Goal: Information Seeking & Learning: Compare options

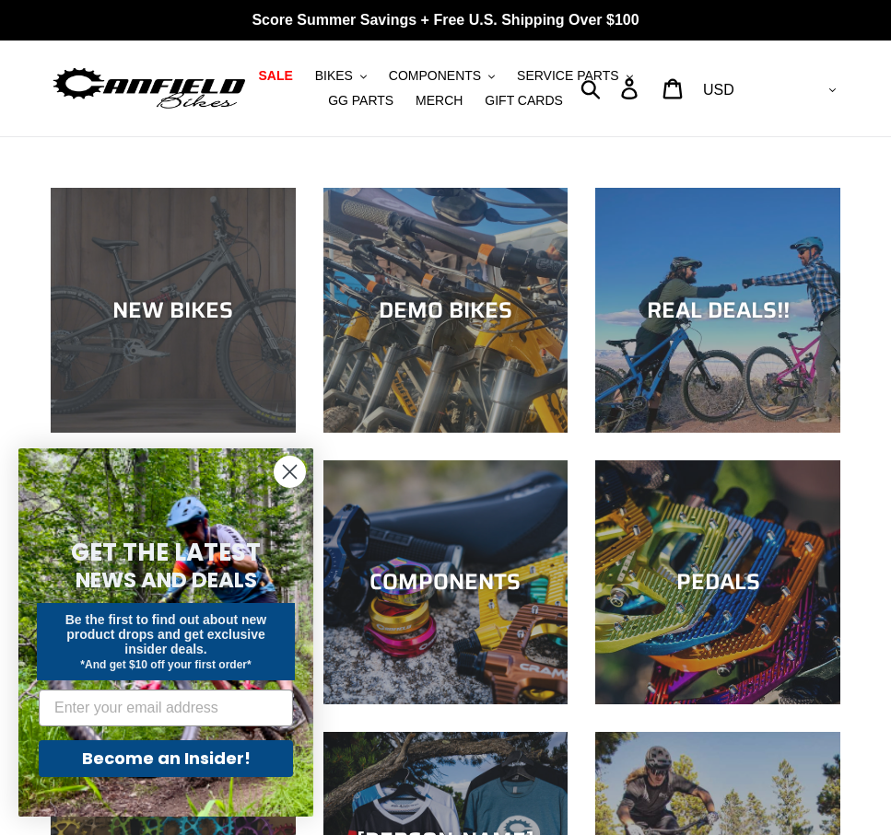
click at [149, 433] on div "NEW BIKES" at bounding box center [173, 433] width 245 height 0
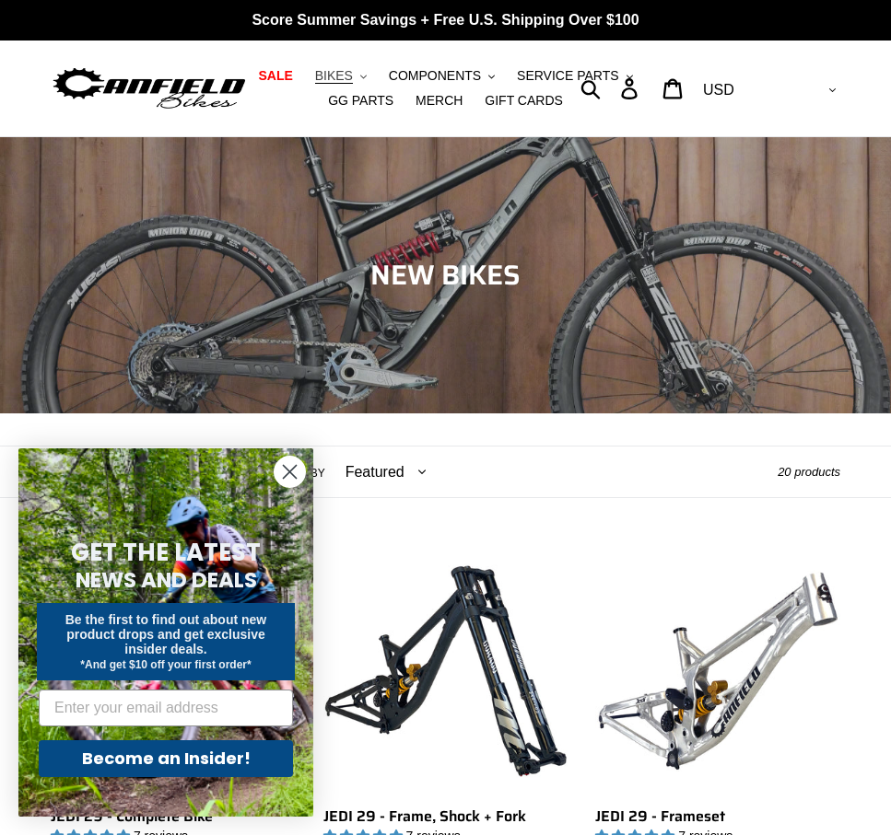
click at [345, 75] on span "BIKES" at bounding box center [334, 76] width 38 height 16
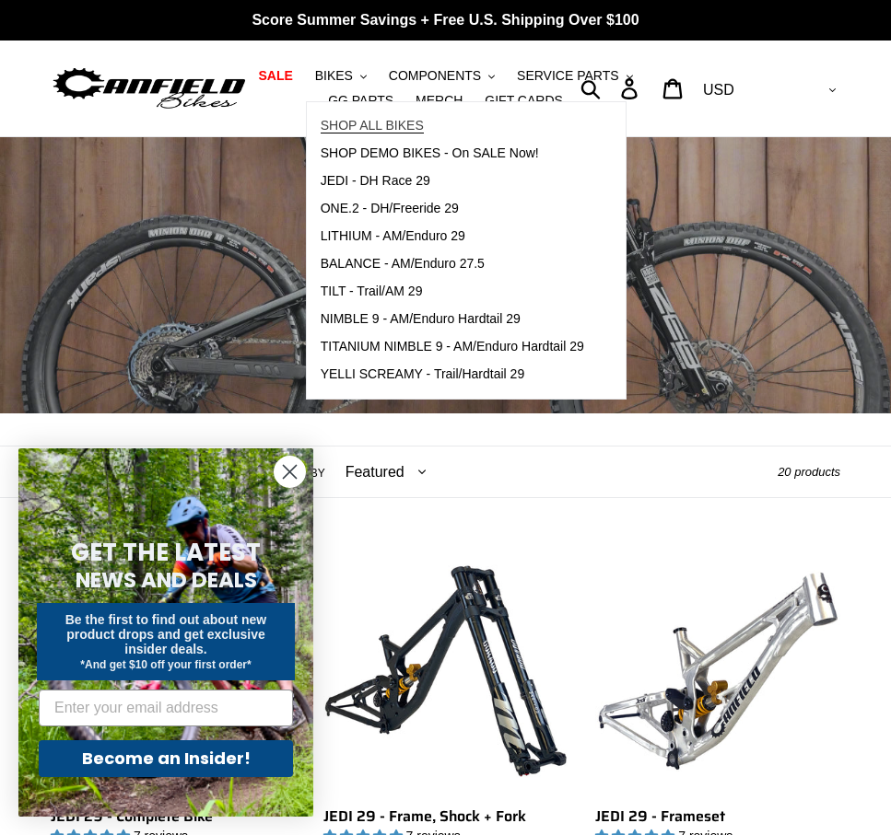
click at [380, 134] on span "SHOP ALL BIKES" at bounding box center [372, 126] width 103 height 16
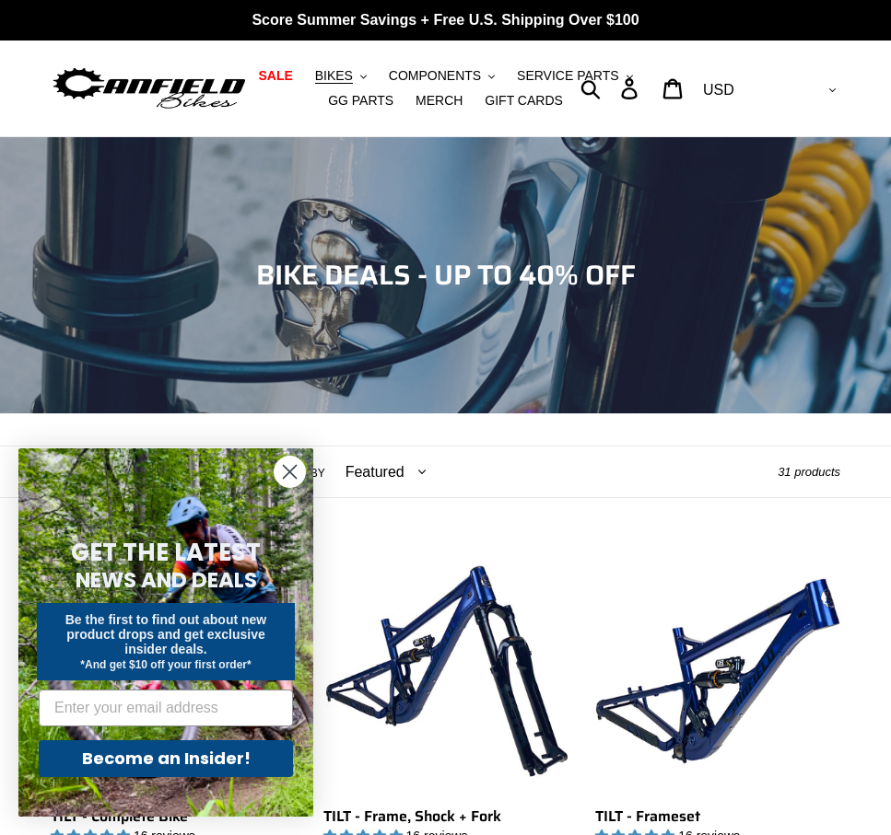
click at [283, 476] on circle "Close dialog" at bounding box center [289, 472] width 30 height 30
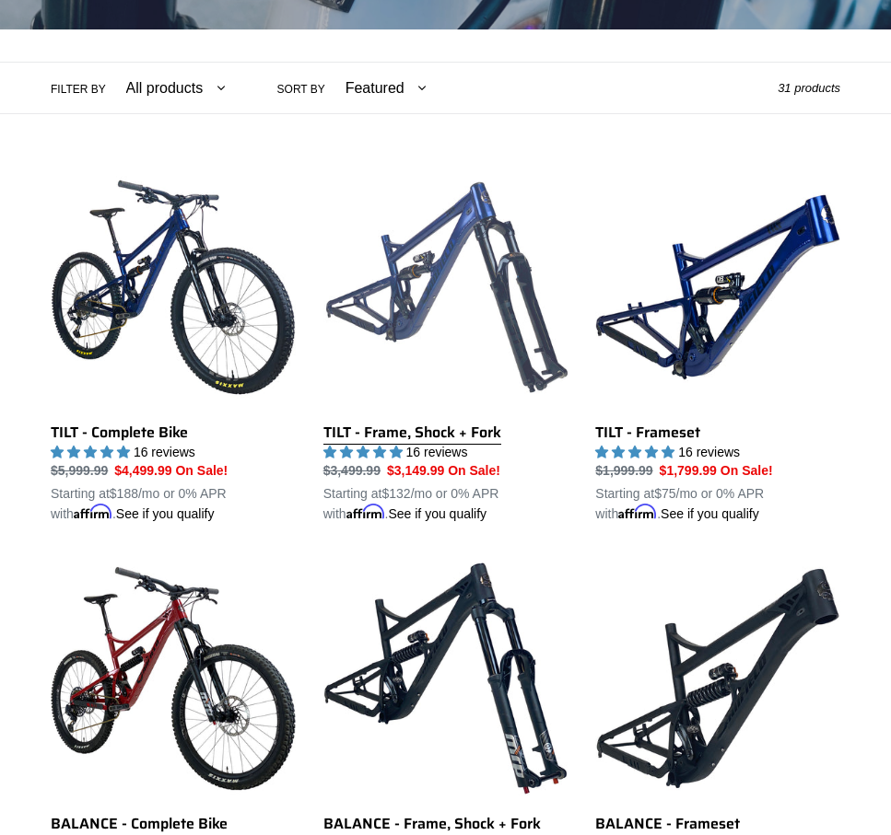
scroll to position [385, 0]
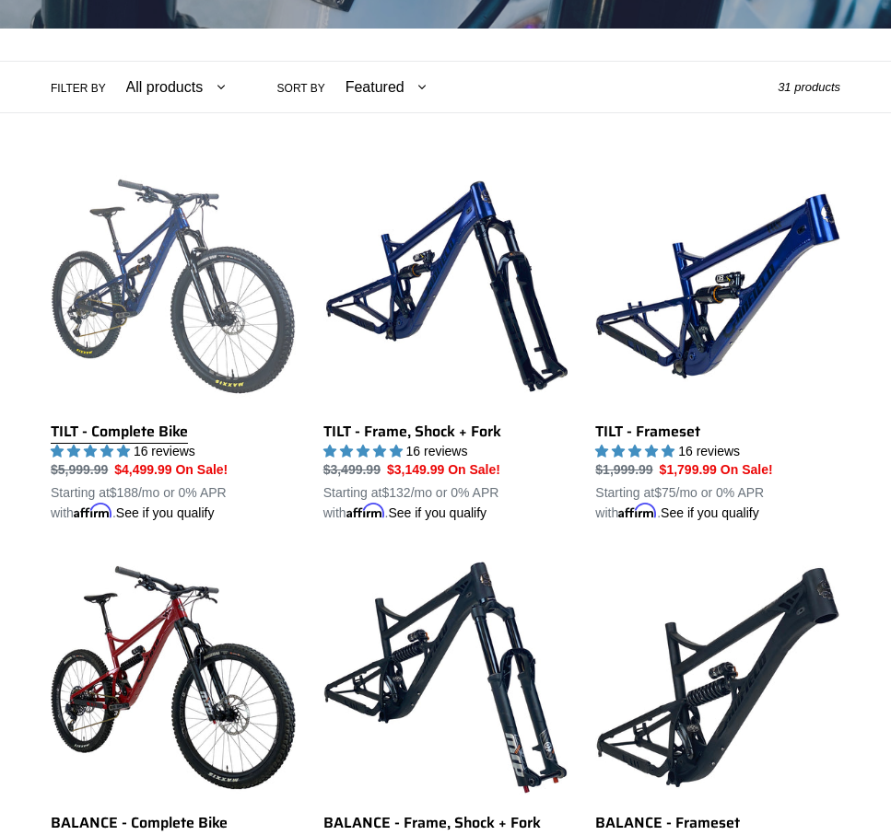
click at [275, 282] on link "TILT - Complete Bike" at bounding box center [173, 343] width 245 height 359
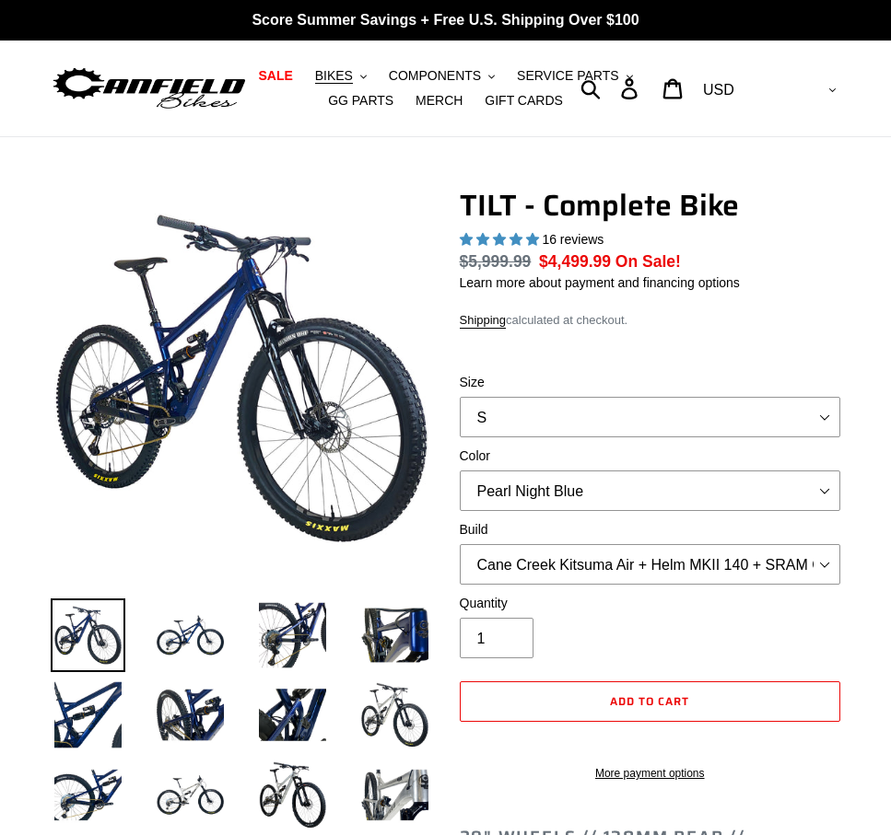
select select "highest-rating"
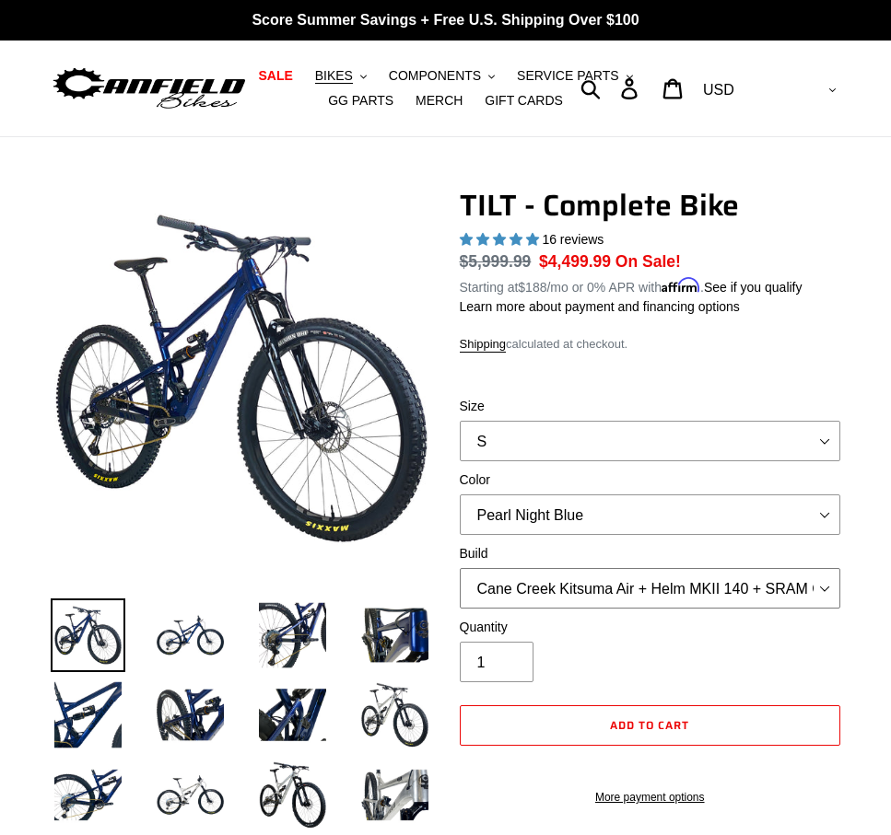
select select "Fox Float X + 36 SL Factory Grip X 140 + Shimano XT"
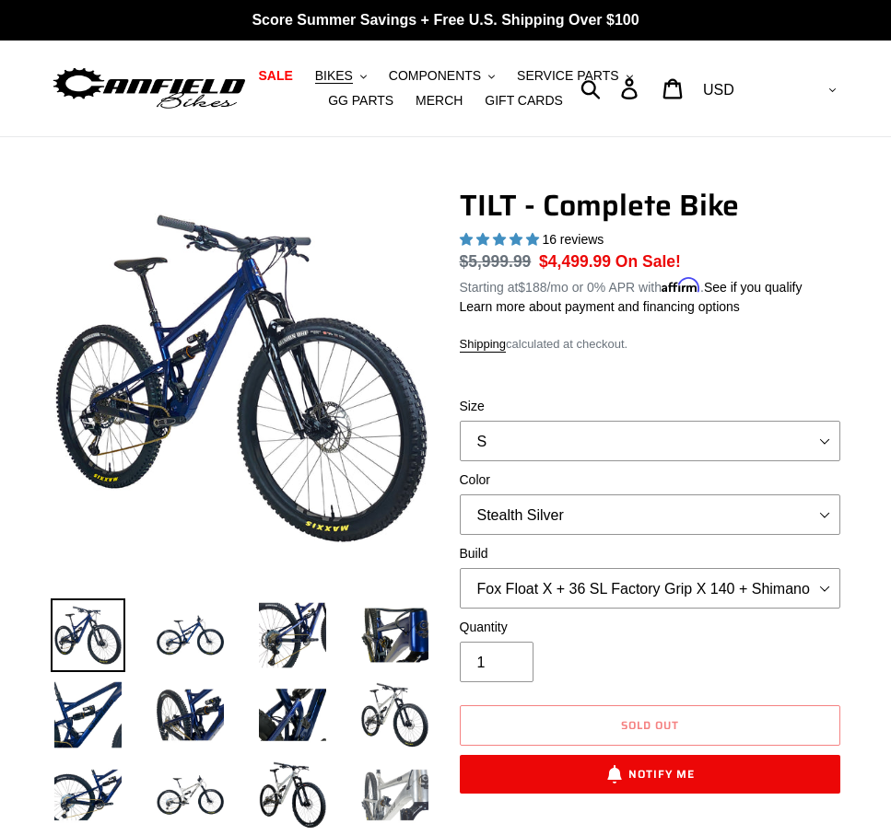
click at [401, 785] on img at bounding box center [394, 795] width 75 height 75
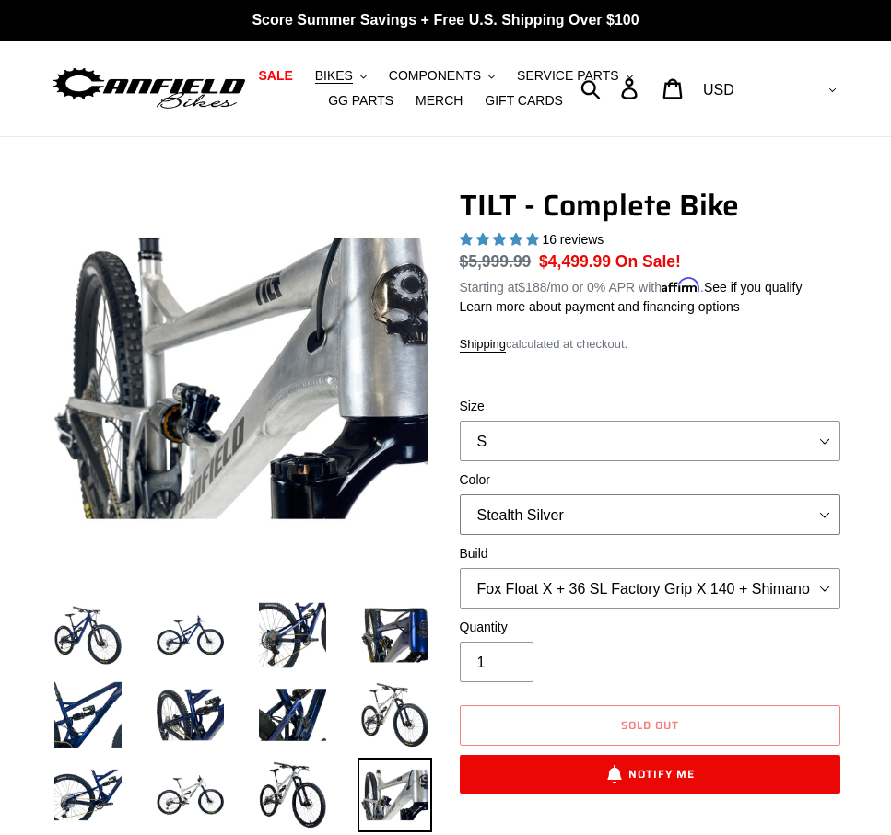
select select "Raw"
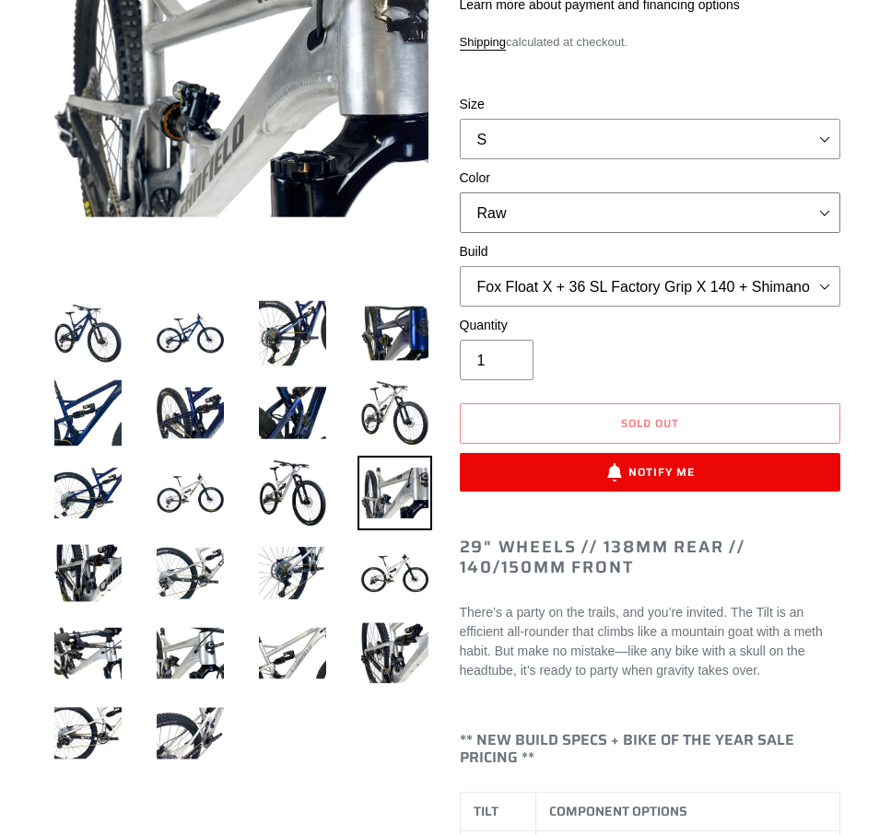
scroll to position [314, 0]
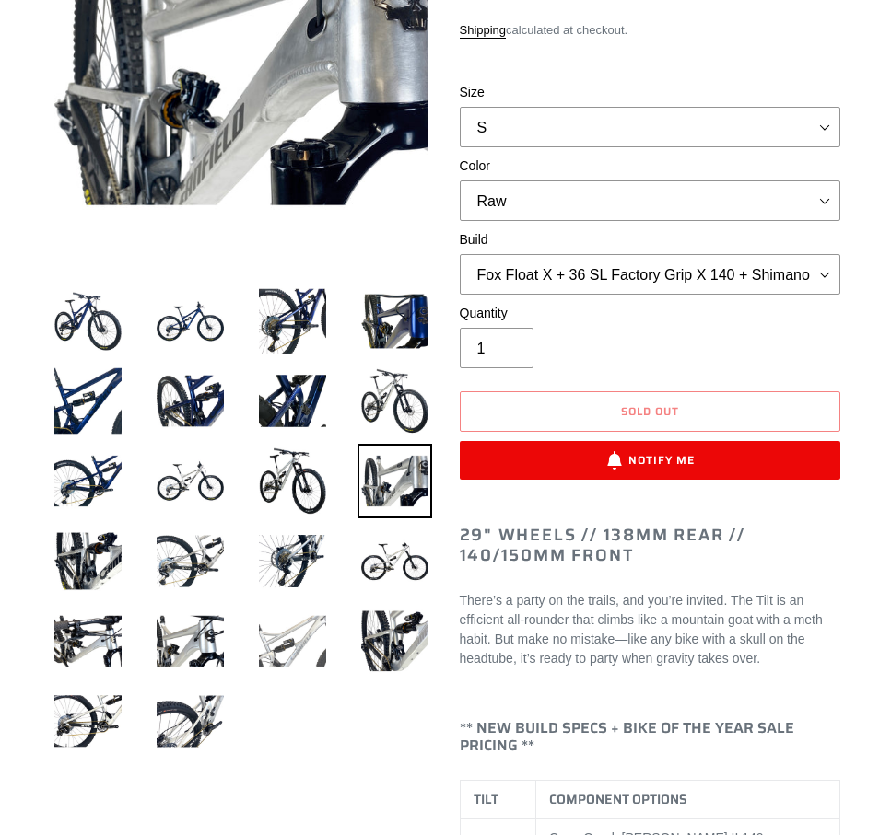
click at [280, 652] on img at bounding box center [292, 641] width 75 height 75
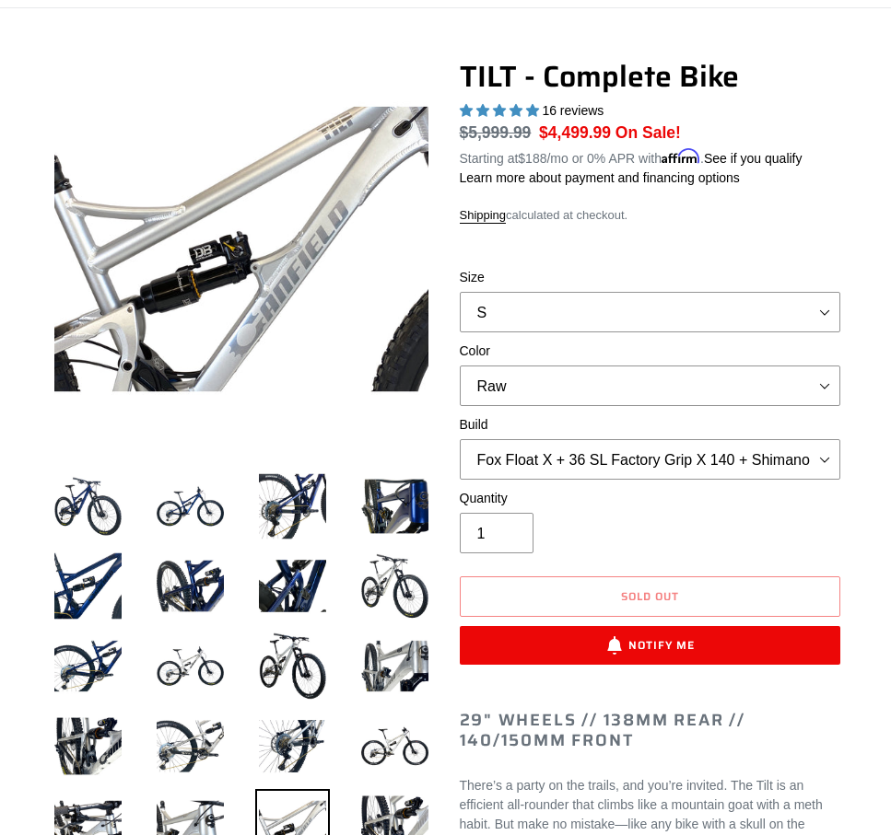
scroll to position [126, 0]
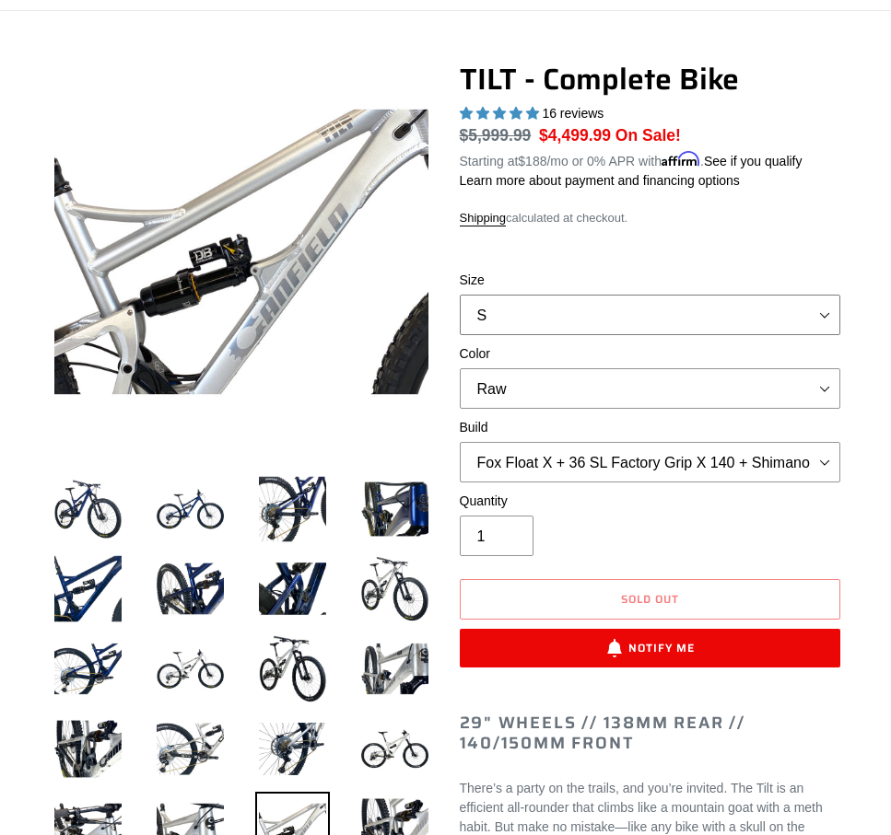
select select "L"
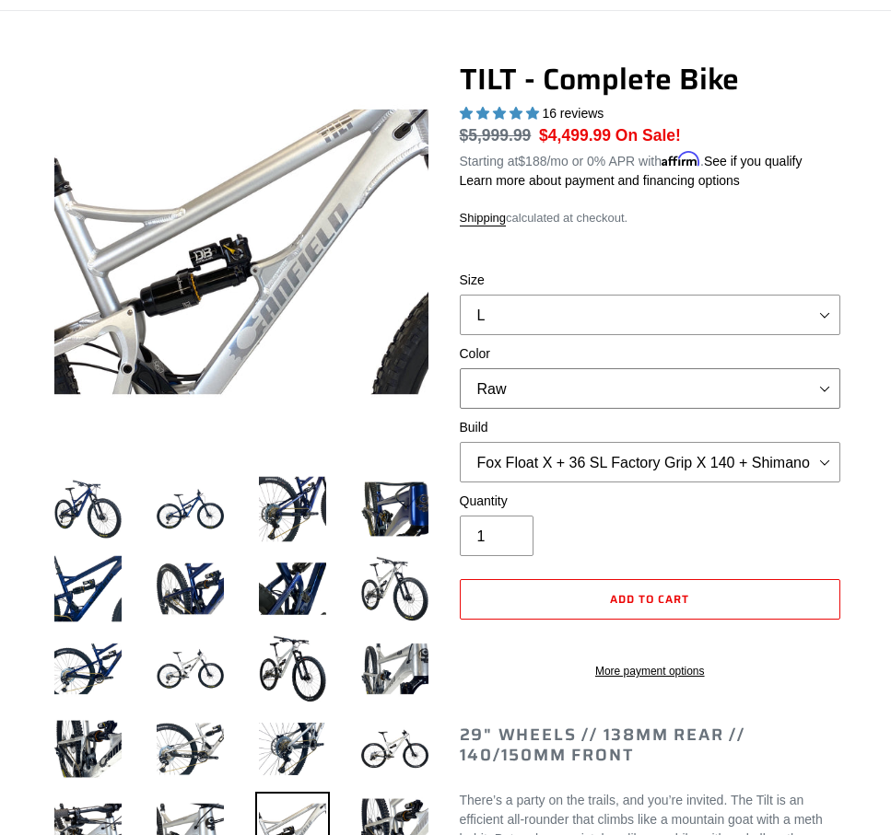
select select "Stealth Silver"
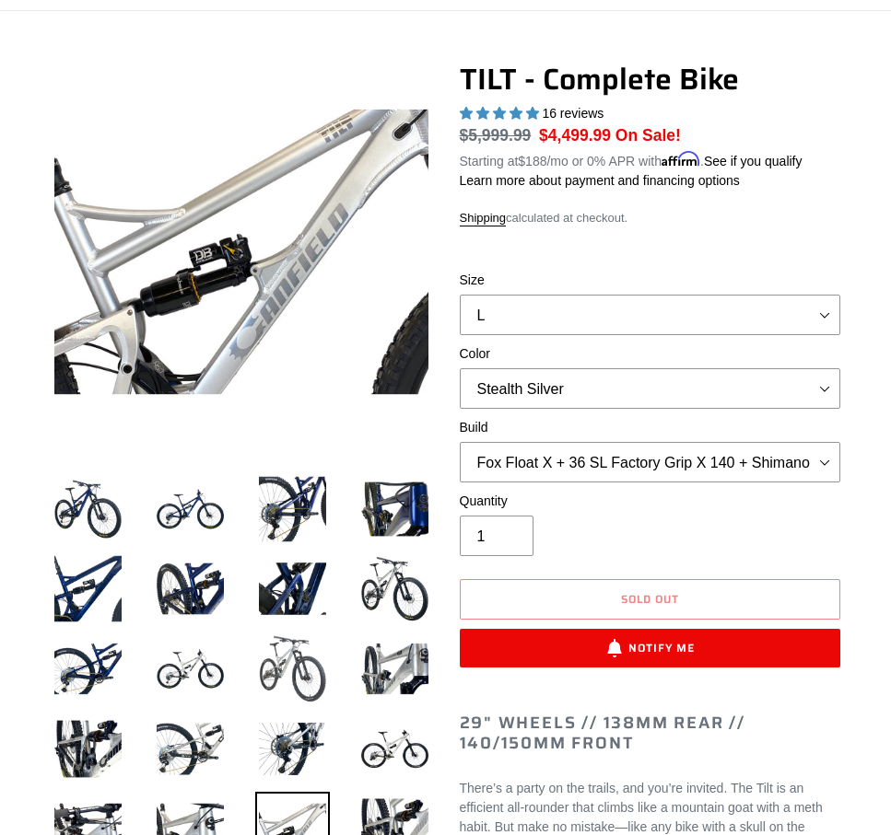
click at [309, 653] on img at bounding box center [292, 669] width 75 height 75
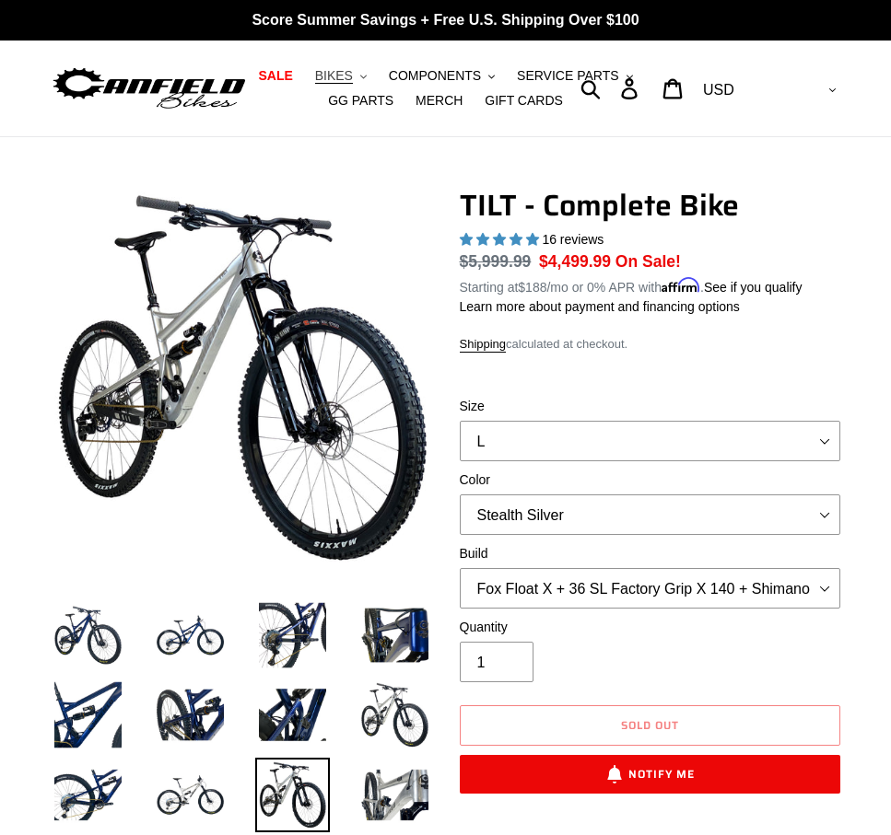
click at [357, 76] on button "BIKES .cls-1{fill:#231f20}" at bounding box center [341, 76] width 70 height 25
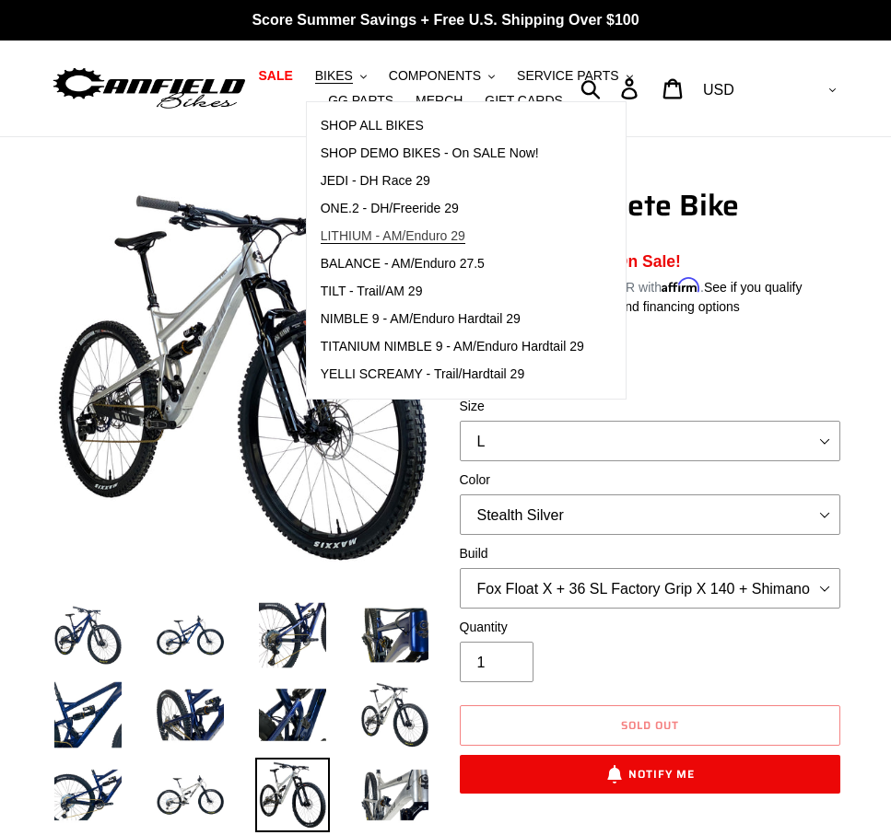
click at [465, 239] on span "LITHIUM - AM/Enduro 29" at bounding box center [393, 236] width 145 height 16
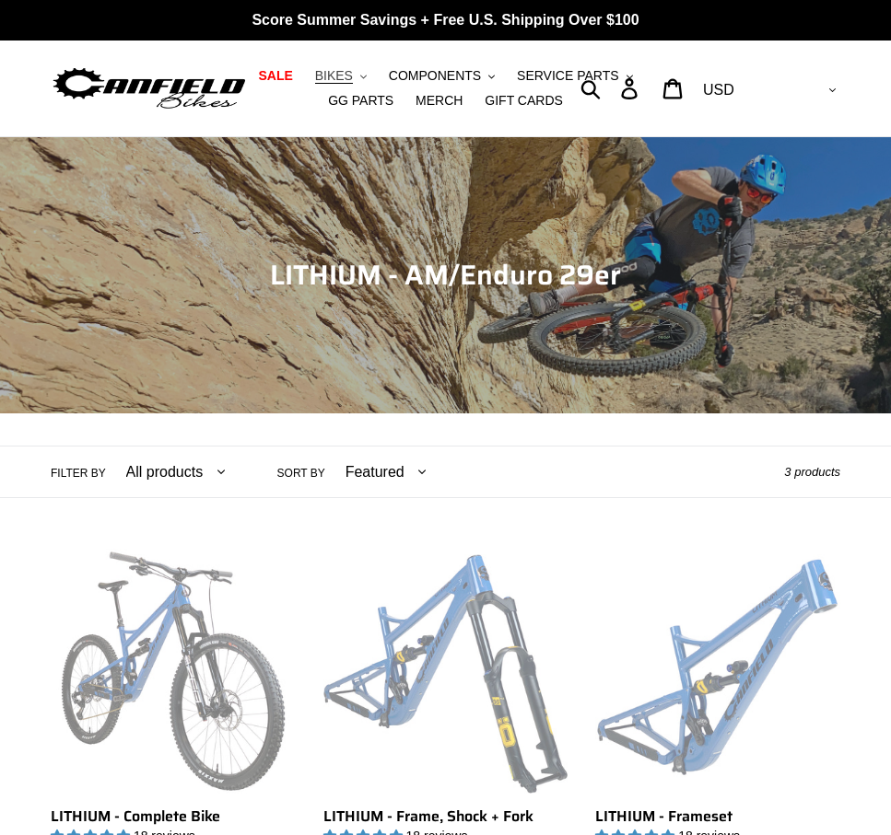
click at [359, 75] on button "BIKES .cls-1{fill:#231f20}" at bounding box center [341, 76] width 70 height 25
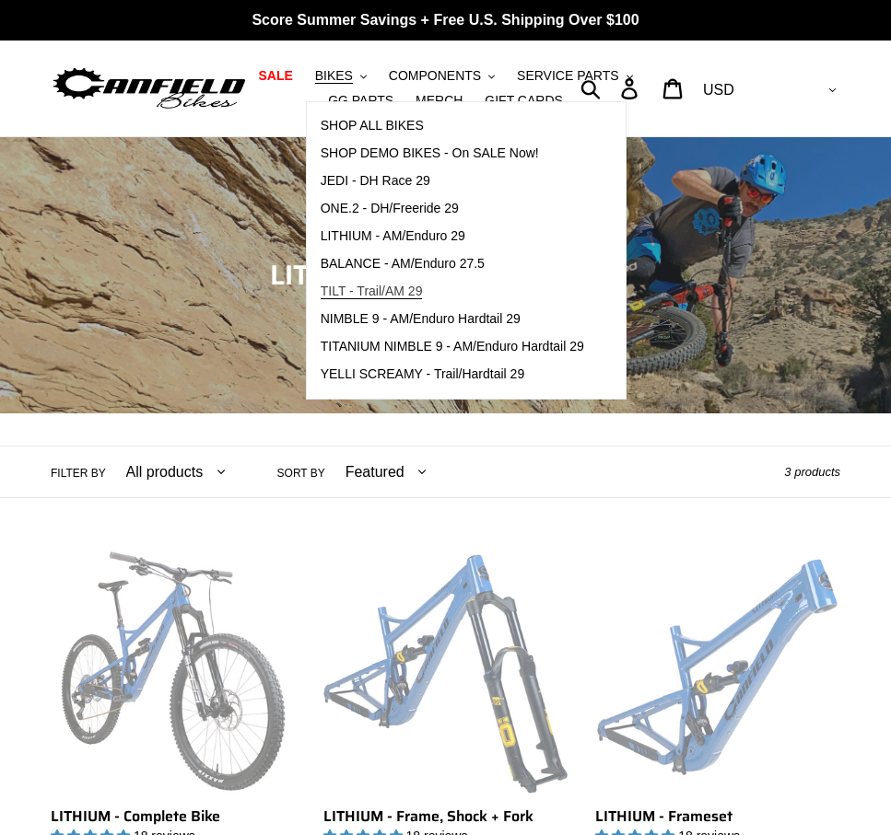
click at [379, 288] on span "TILT - Trail/AM 29" at bounding box center [372, 292] width 102 height 16
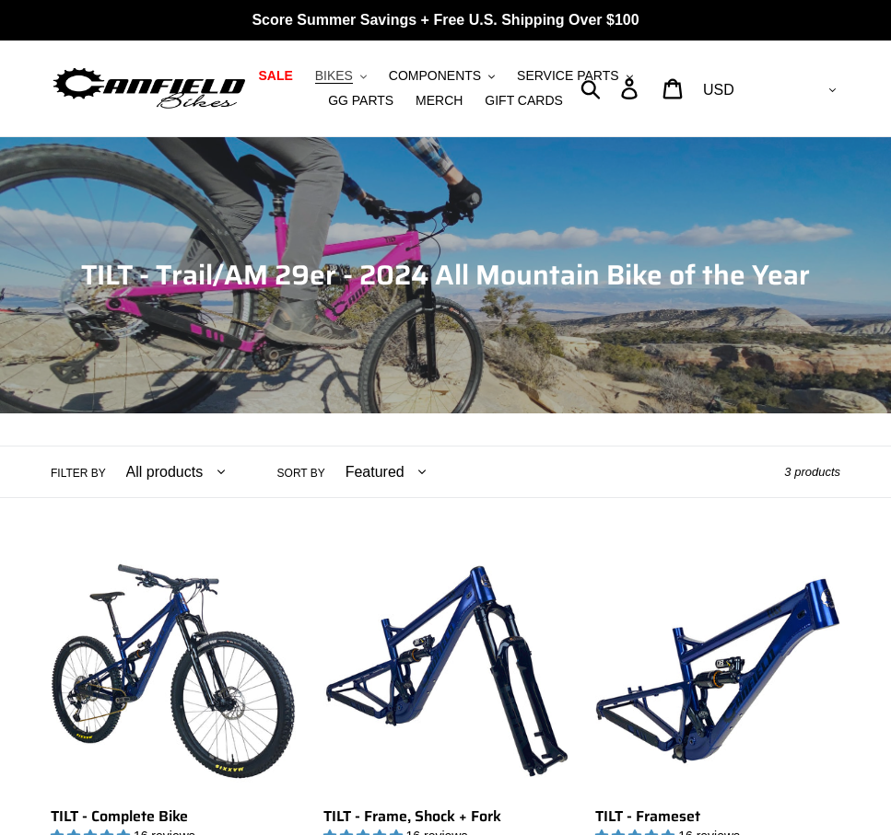
click at [362, 71] on button "BIKES .cls-1{fill:#231f20}" at bounding box center [341, 76] width 70 height 25
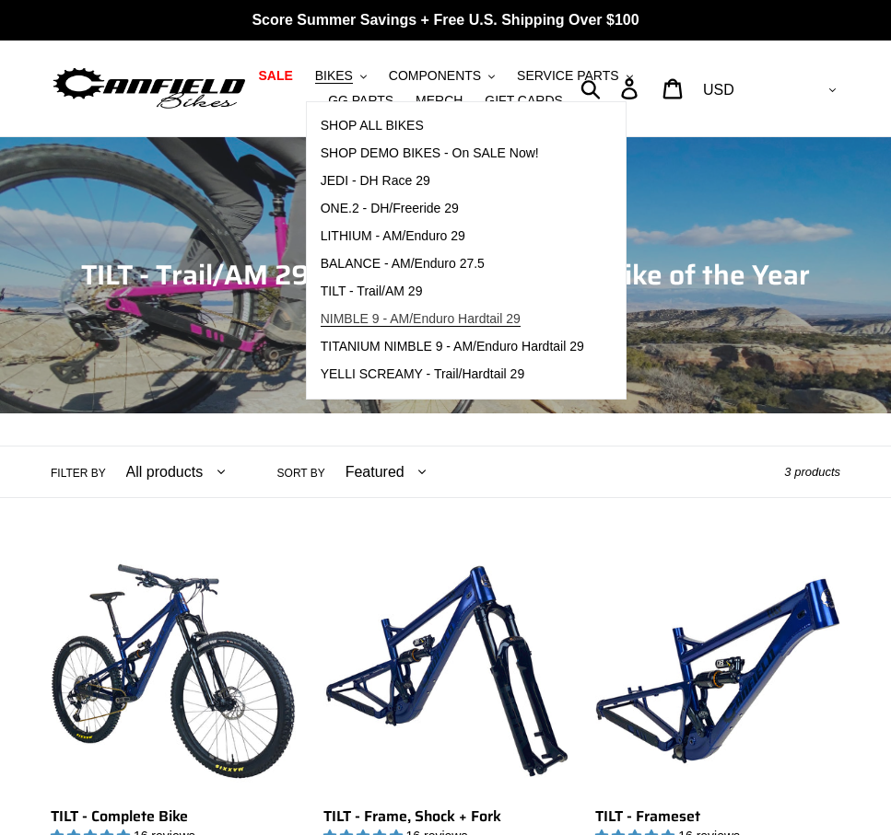
click at [393, 323] on span "NIMBLE 9 - AM/Enduro Hardtail 29" at bounding box center [421, 319] width 200 height 16
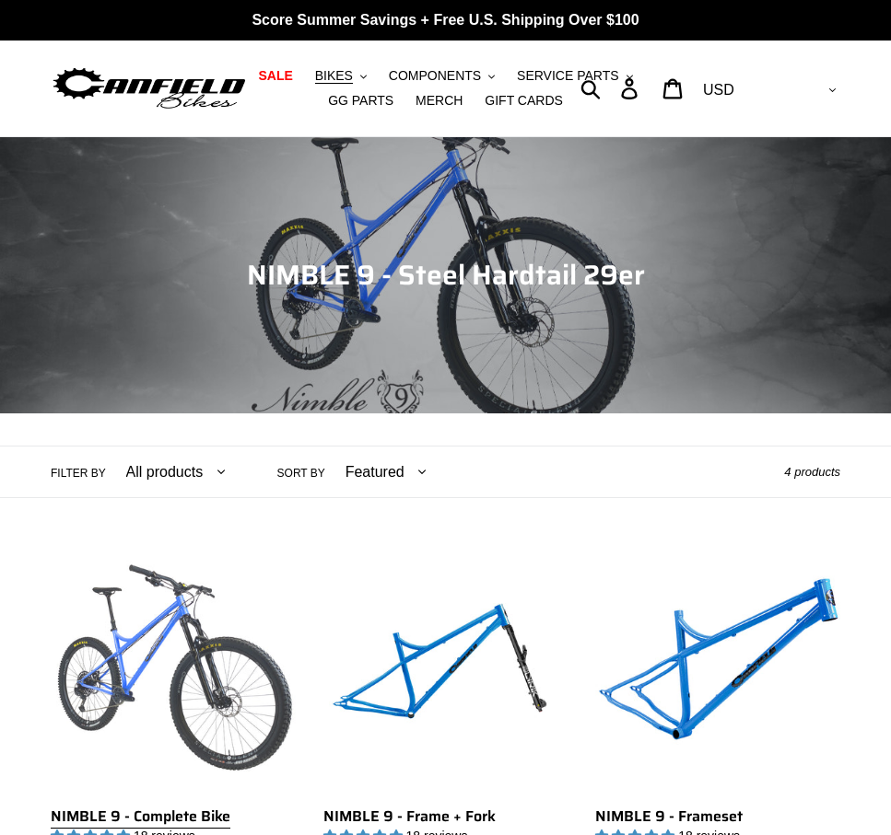
click at [224, 642] on link "NIMBLE 9 - Complete Bike" at bounding box center [173, 728] width 245 height 359
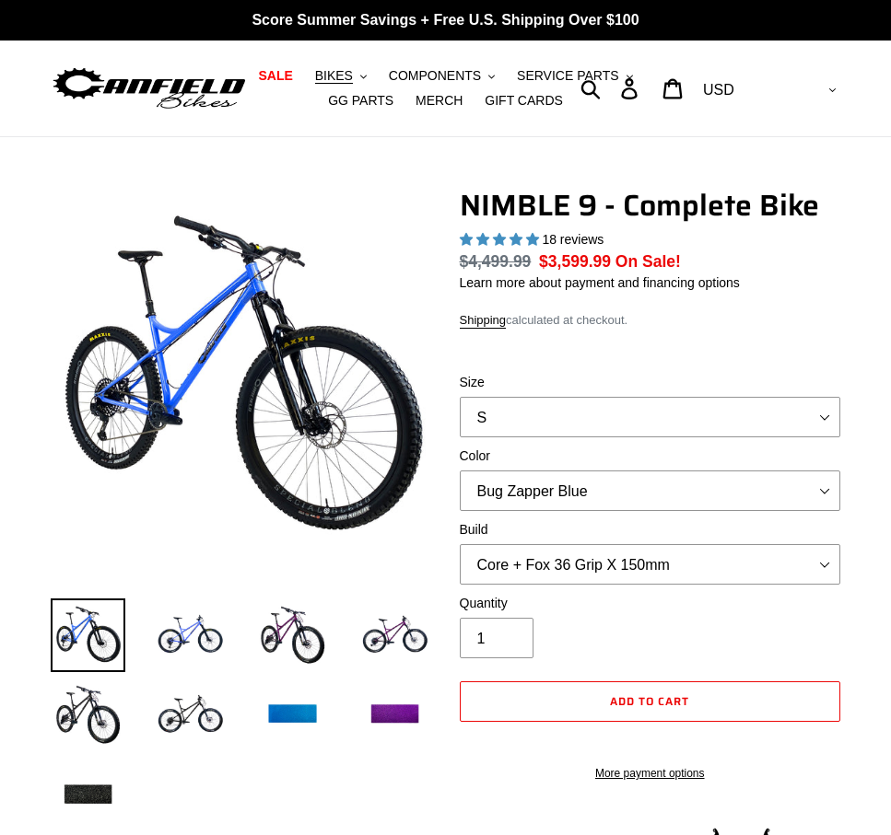
select select "highest-rating"
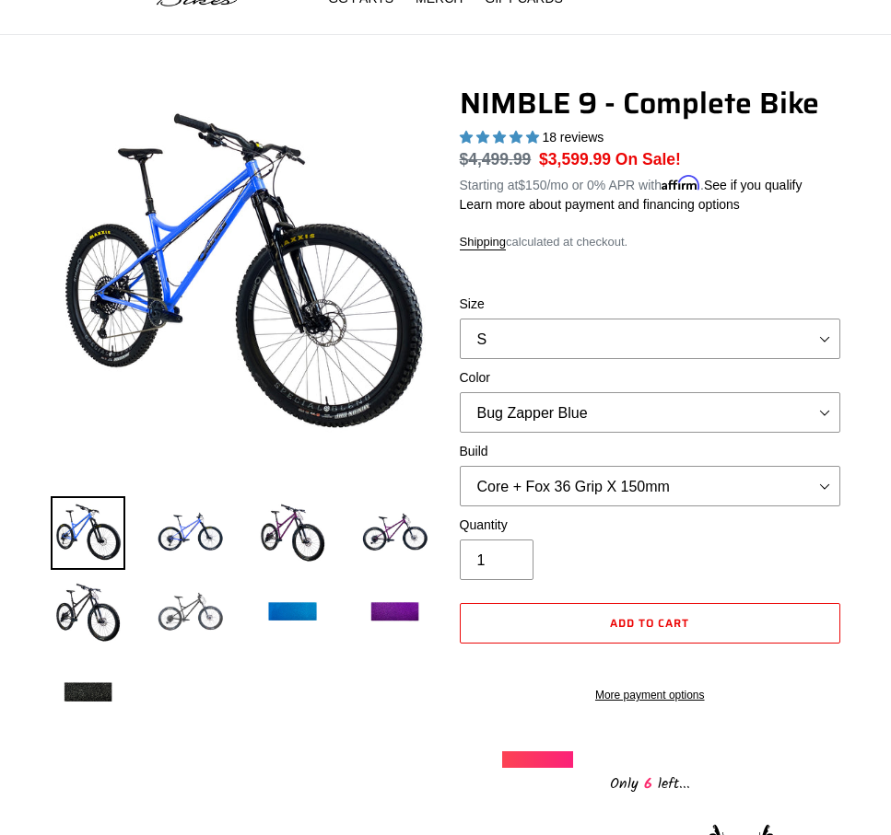
scroll to position [104, 0]
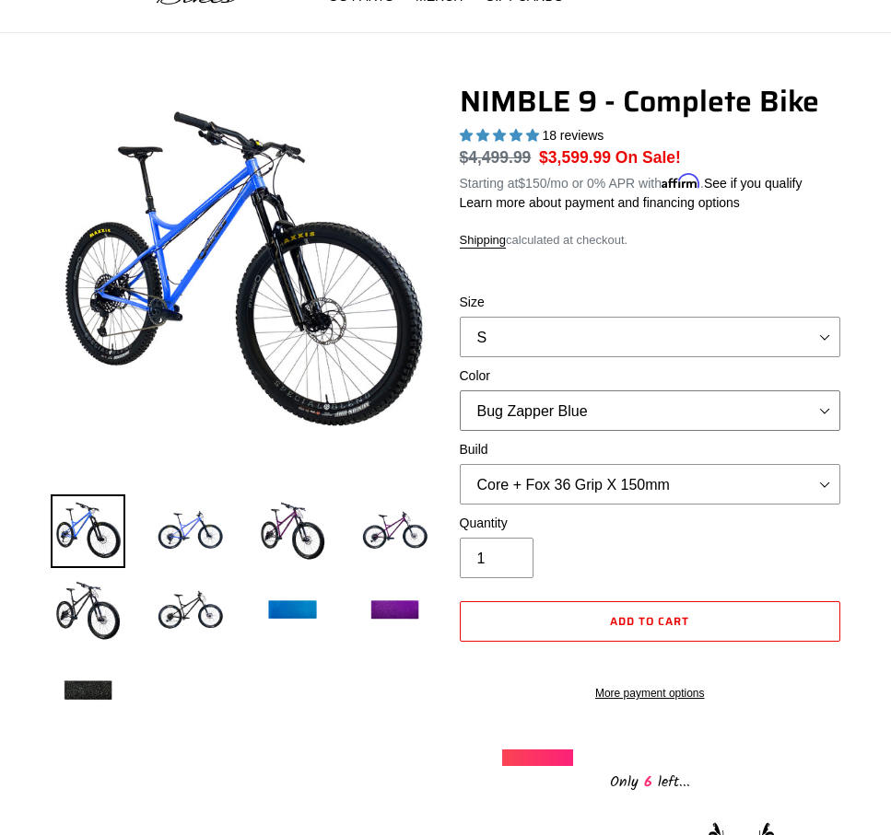
select select "Galaxy Black"
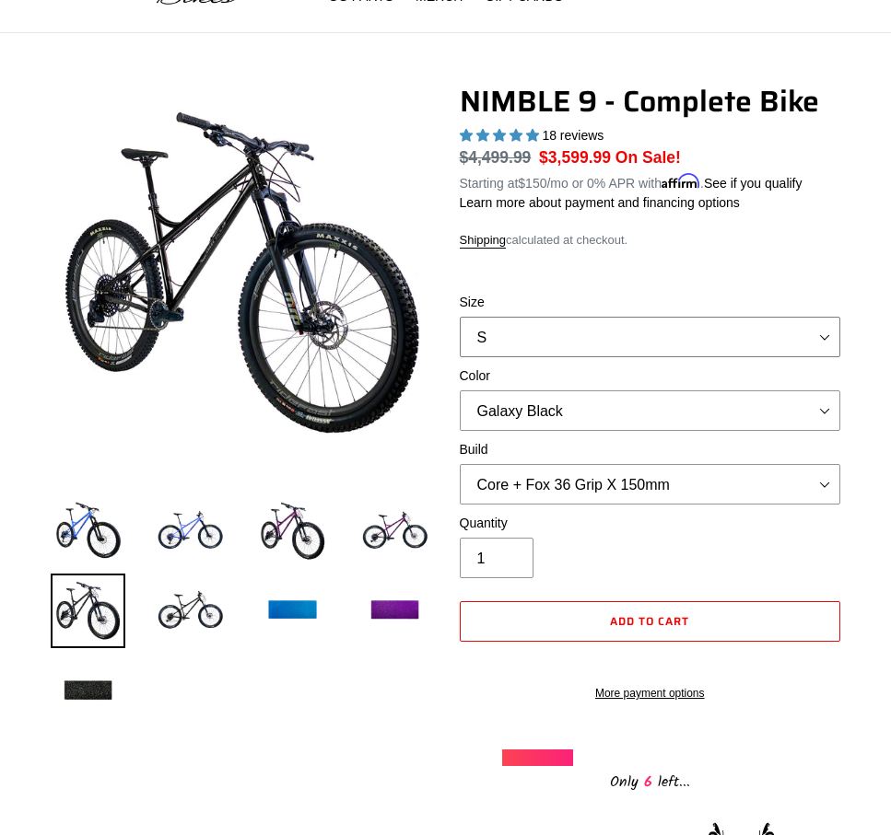
select select "L"
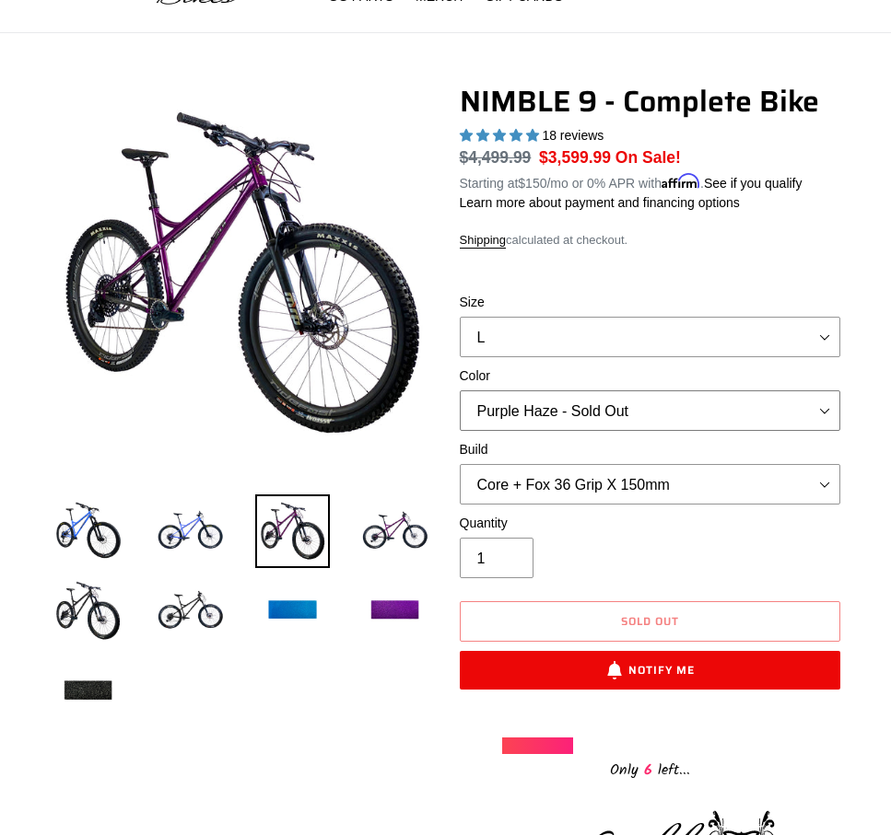
select select "Bug Zapper Blue"
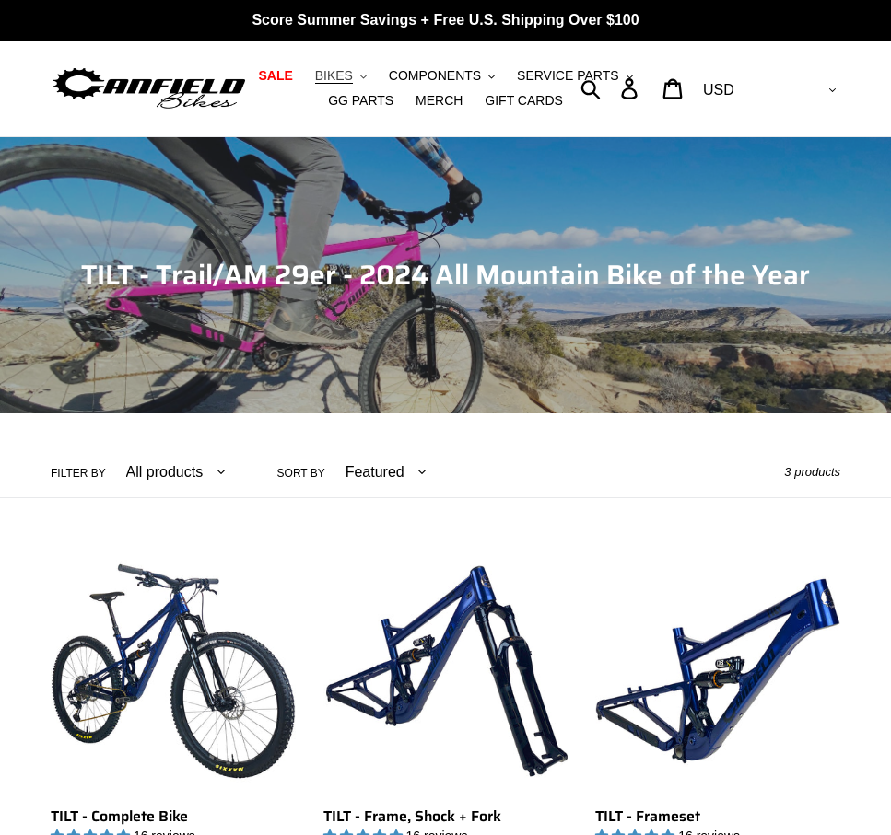
click at [353, 79] on span "BIKES" at bounding box center [334, 76] width 38 height 16
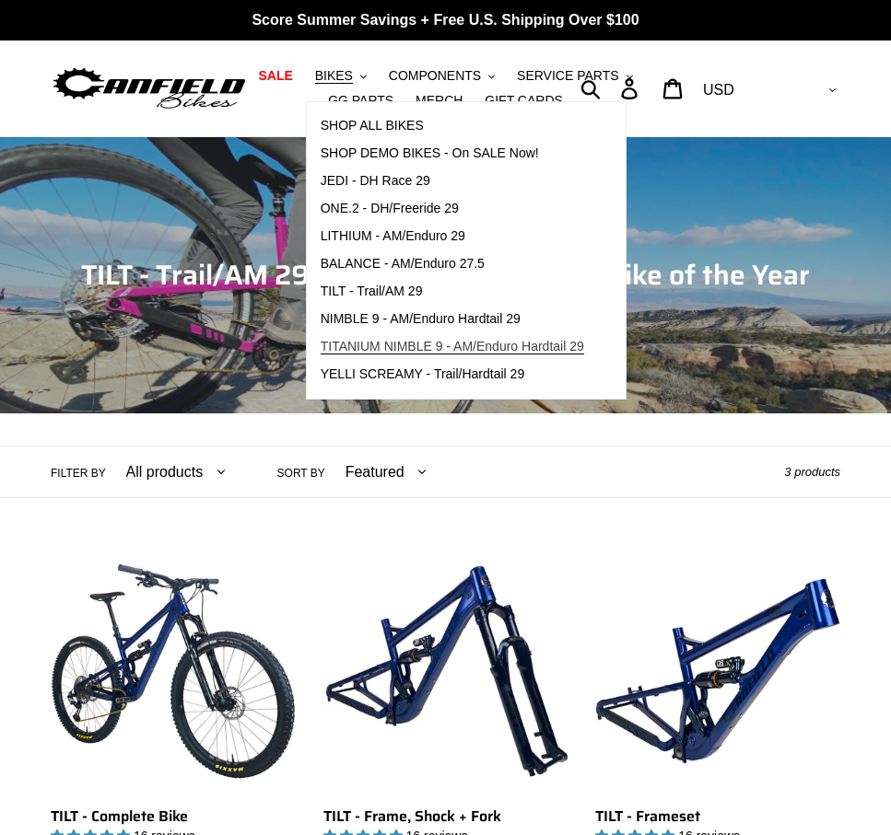
click at [437, 348] on span "TITANIUM NIMBLE 9 - AM/Enduro Hardtail 29" at bounding box center [452, 347] width 263 height 16
click at [489, 381] on span "YELLI SCREAMY - Trail/Hardtail 29" at bounding box center [423, 375] width 204 height 16
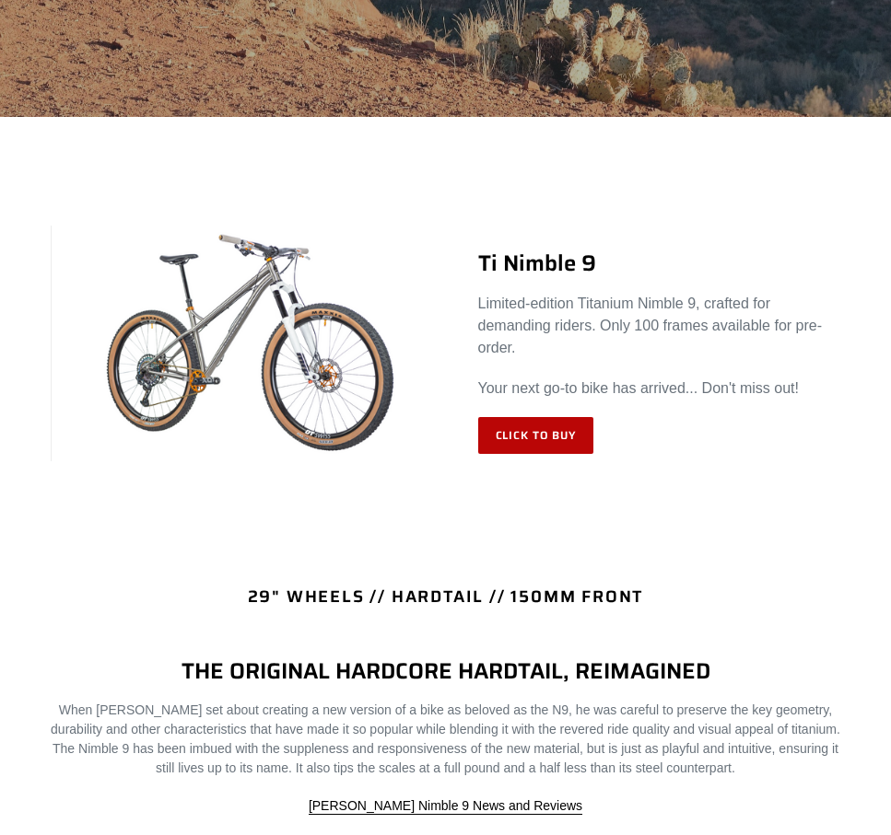
scroll to position [617, 0]
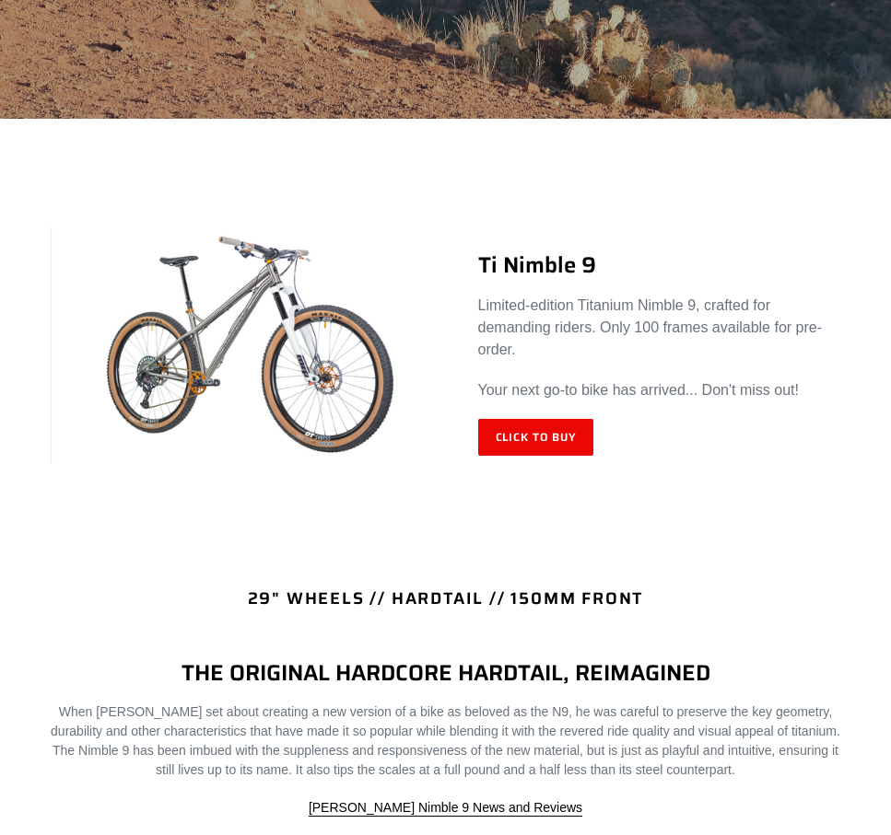
click at [255, 305] on img at bounding box center [248, 346] width 395 height 236
click at [277, 305] on img at bounding box center [248, 346] width 395 height 236
click at [502, 421] on link "Click to Buy" at bounding box center [536, 437] width 116 height 37
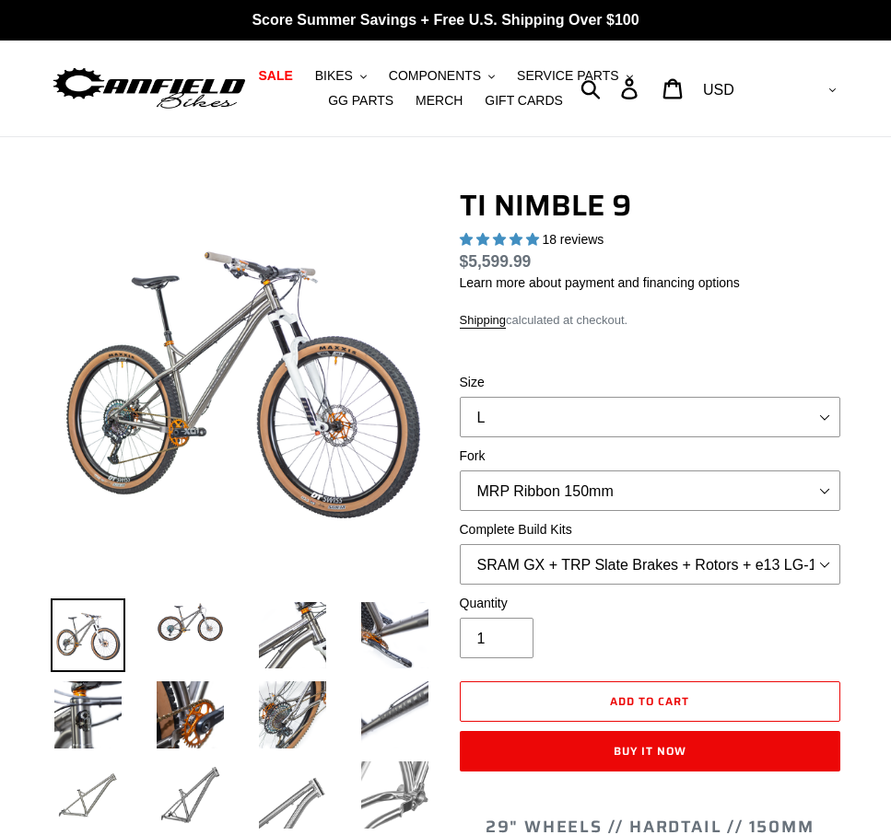
select select "highest-rating"
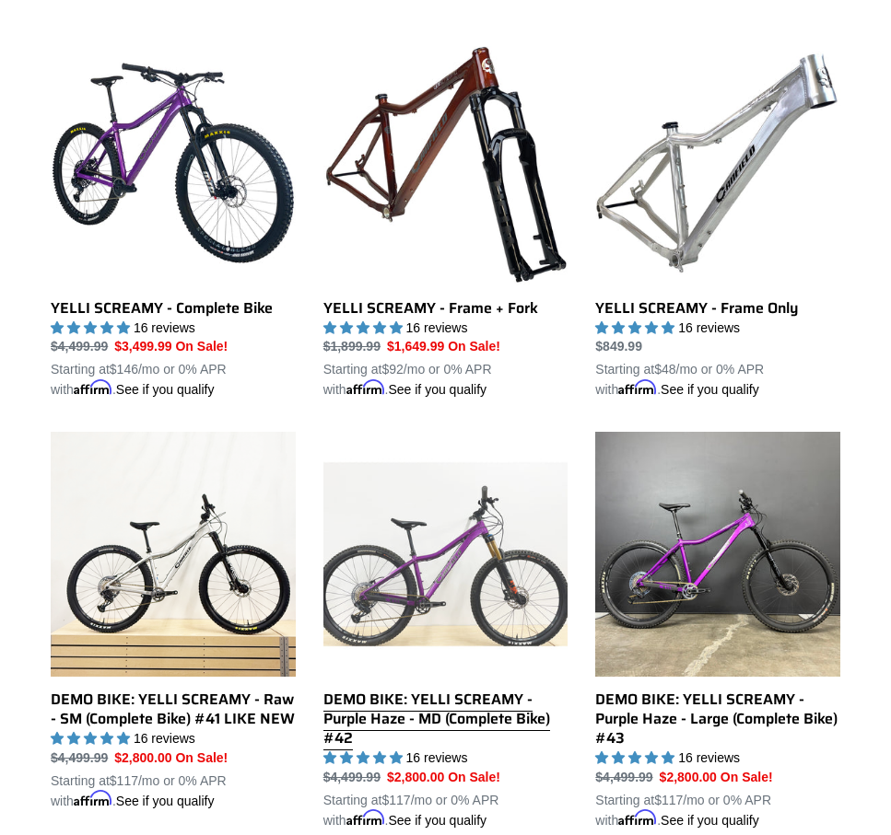
scroll to position [506, 0]
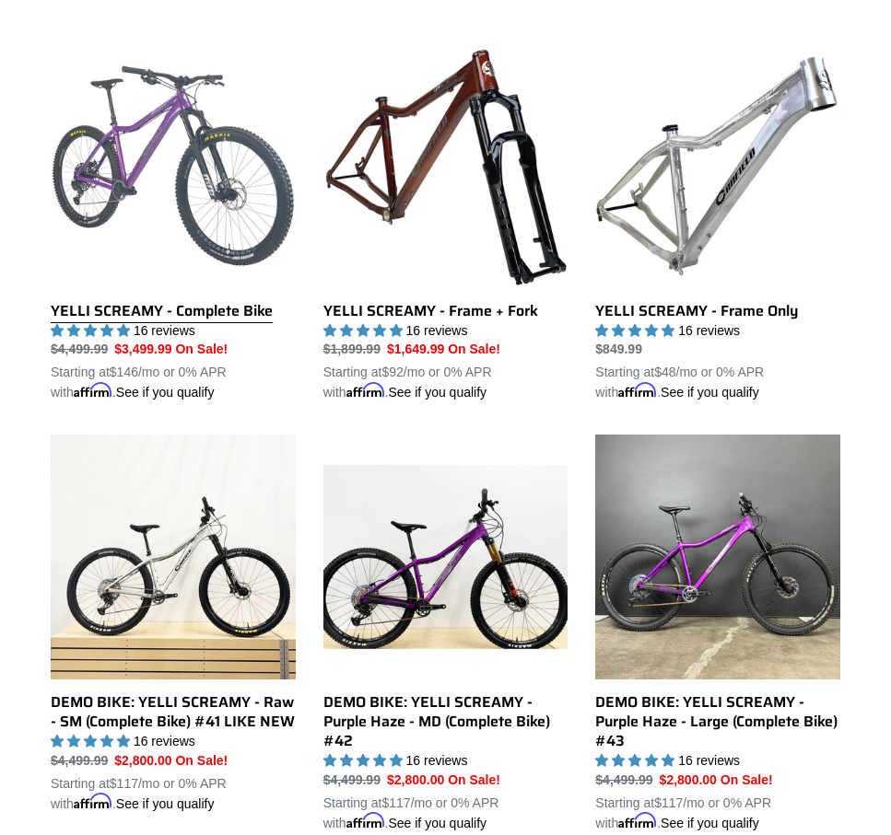
click at [240, 243] on link "YELLI SCREAMY - Complete Bike" at bounding box center [173, 222] width 245 height 359
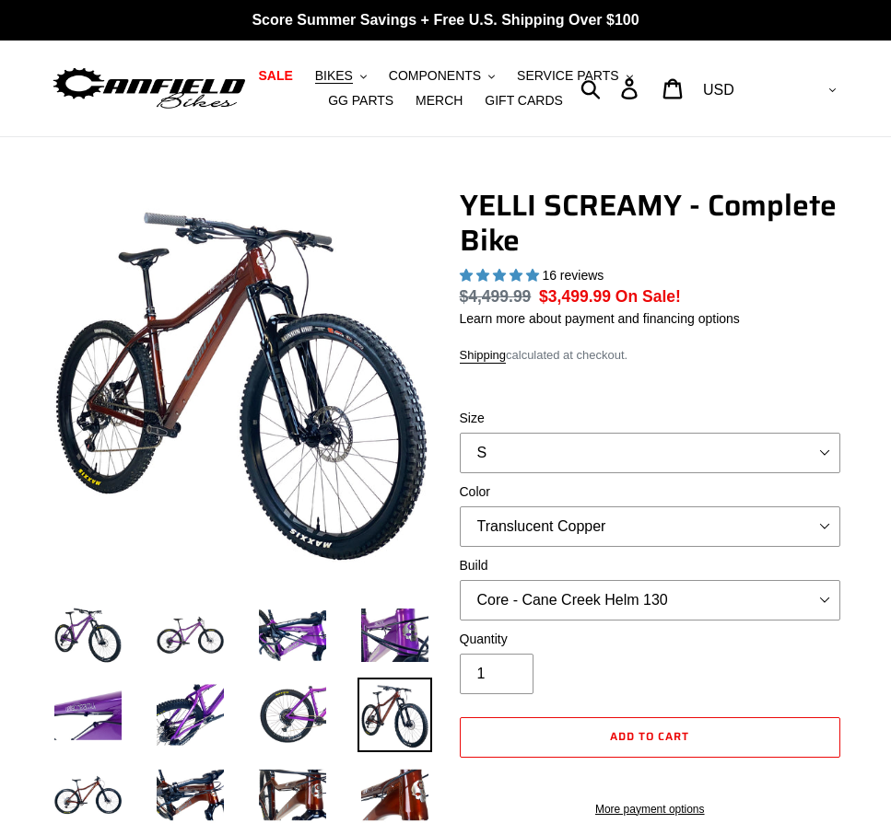
select select "highest-rating"
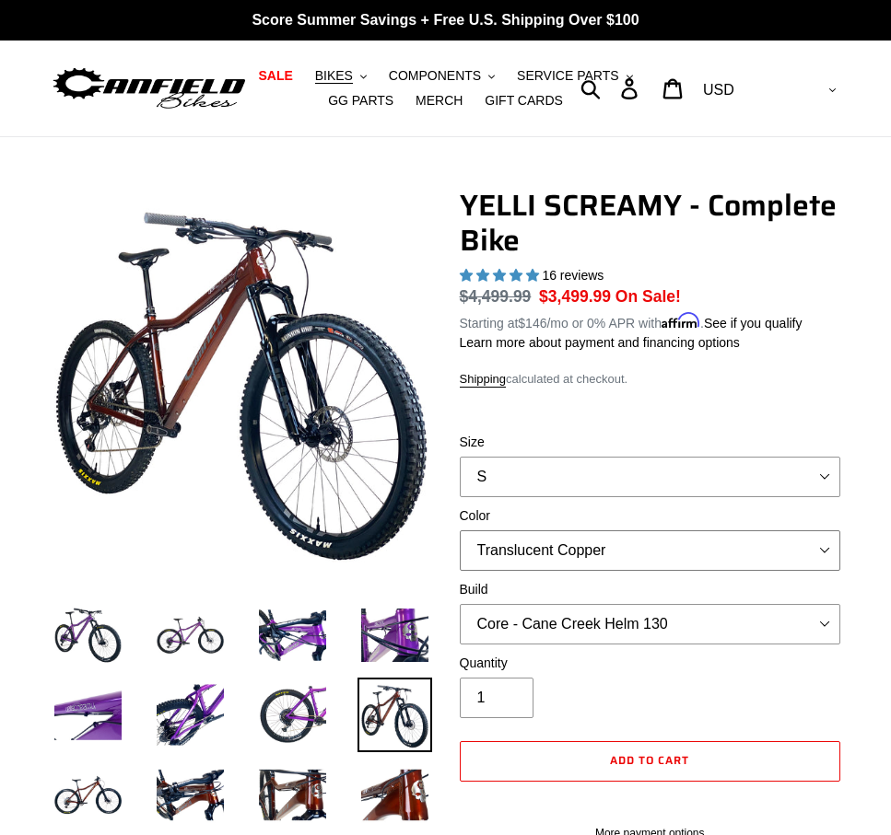
select select "Raw"
